Goal: Complete application form

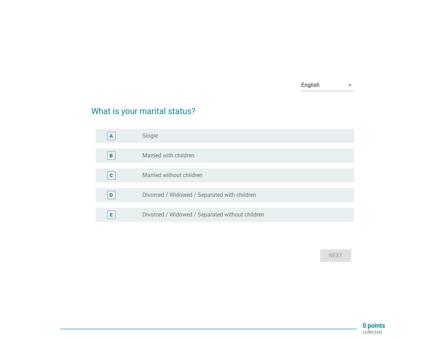
click at [223, 169] on div "C radio_button_unchecked Married without children" at bounding box center [225, 176] width 259 height 14
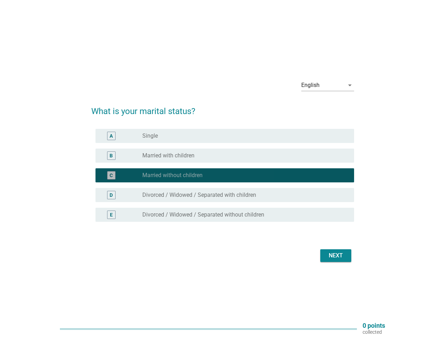
click at [328, 85] on div "English" at bounding box center [322, 85] width 43 height 11
click at [223, 180] on div "C radio_button_checked Married without children" at bounding box center [225, 176] width 259 height 14
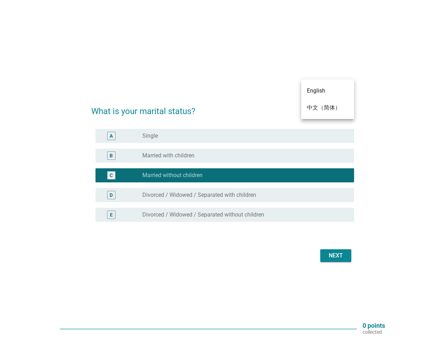
click at [223, 176] on div "radio_button_checked Married without children" at bounding box center [242, 175] width 201 height 7
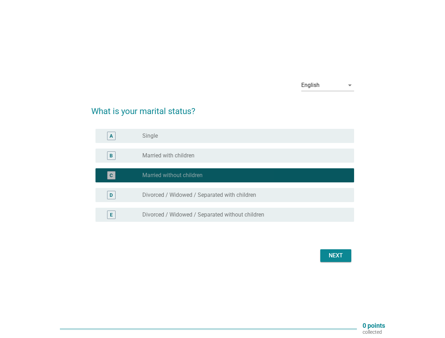
click at [225, 136] on div "radio_button_unchecked Single" at bounding box center [242, 136] width 201 height 7
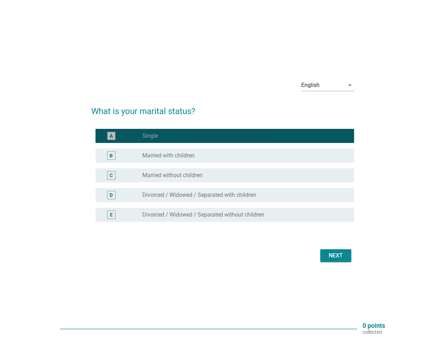
click at [150, 136] on label "Single" at bounding box center [150, 136] width 16 height 7
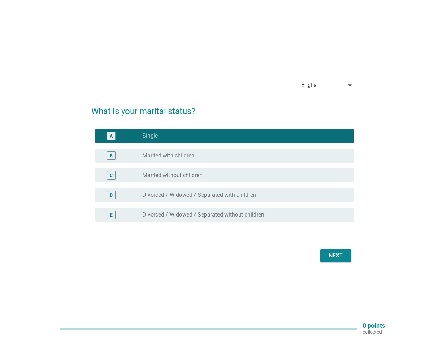
click at [225, 156] on div "radio_button_unchecked Married with children" at bounding box center [242, 155] width 201 height 7
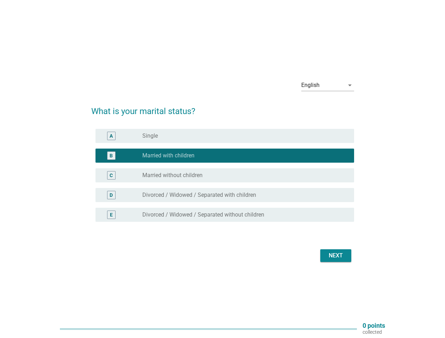
click at [169, 156] on label "Married with children" at bounding box center [168, 155] width 52 height 7
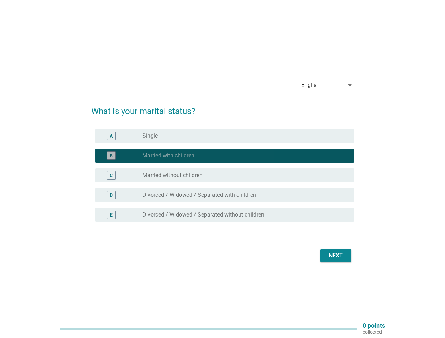
click at [225, 176] on div "radio_button_unchecked Married without children" at bounding box center [242, 175] width 201 height 7
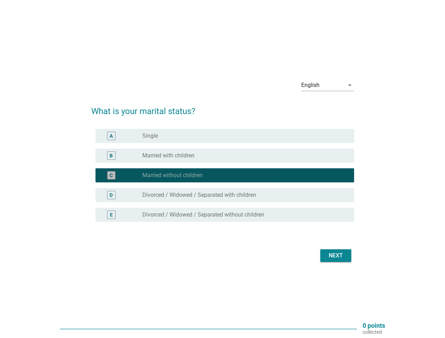
click at [172, 176] on label "Married without children" at bounding box center [172, 175] width 60 height 7
